Goal: Find specific page/section

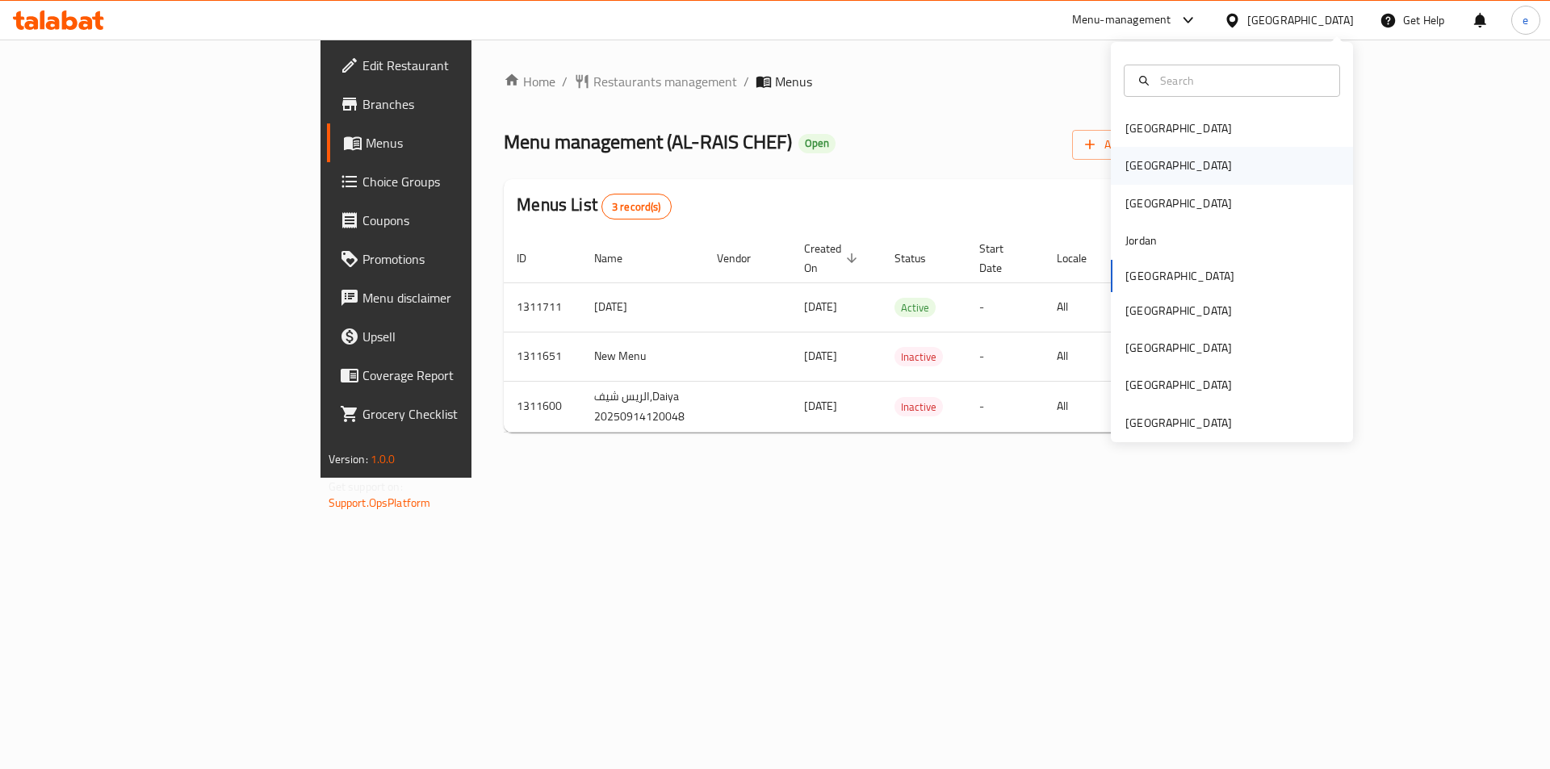
click at [1174, 173] on div "[GEOGRAPHIC_DATA]" at bounding box center [1232, 165] width 242 height 37
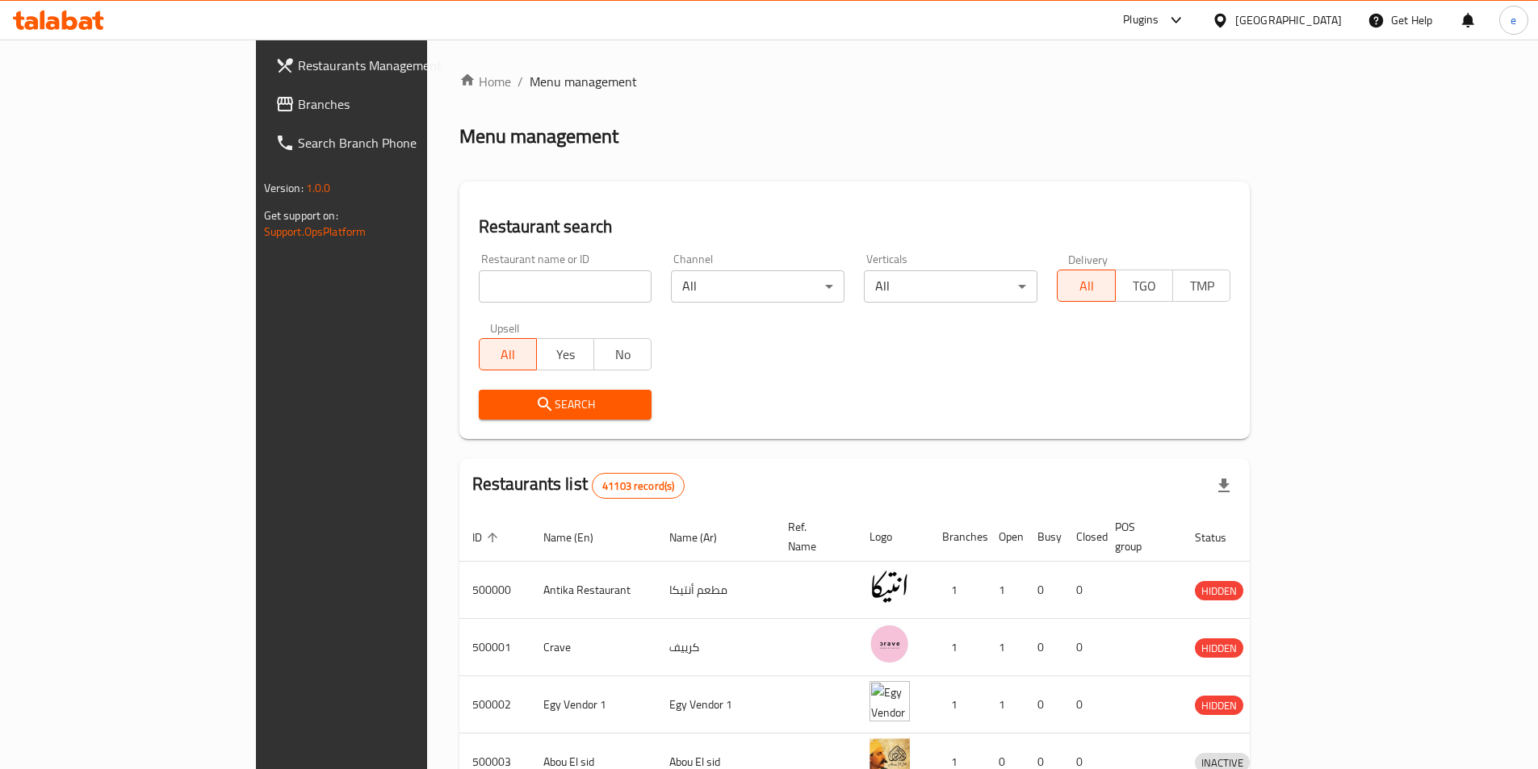
click at [298, 110] on span "Branches" at bounding box center [399, 103] width 202 height 19
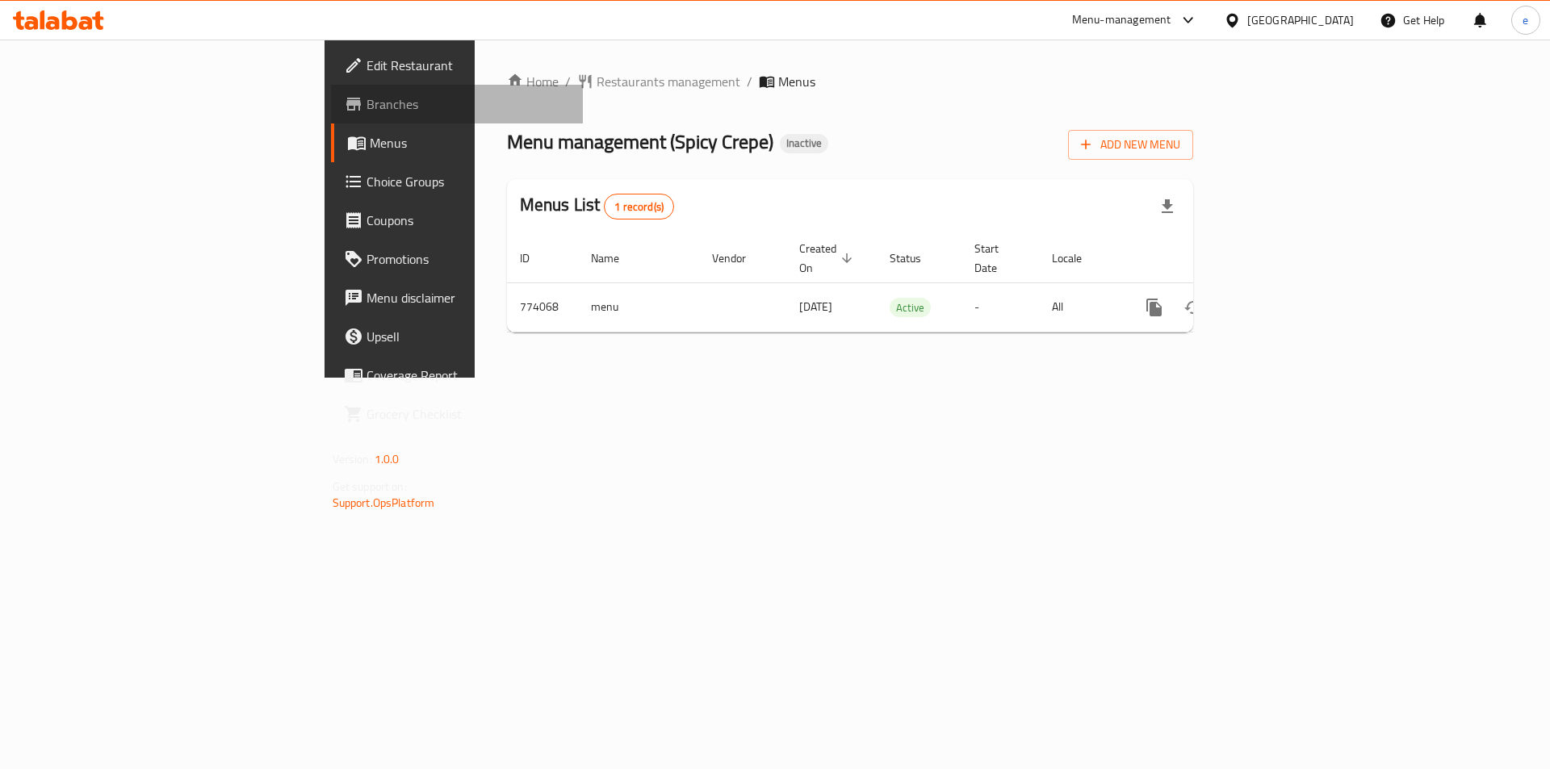
drag, startPoint x: 0, startPoint y: 0, endPoint x: 89, endPoint y: 123, distance: 151.4
click at [331, 123] on link "Branches" at bounding box center [457, 104] width 253 height 39
